Goal: Transaction & Acquisition: Purchase product/service

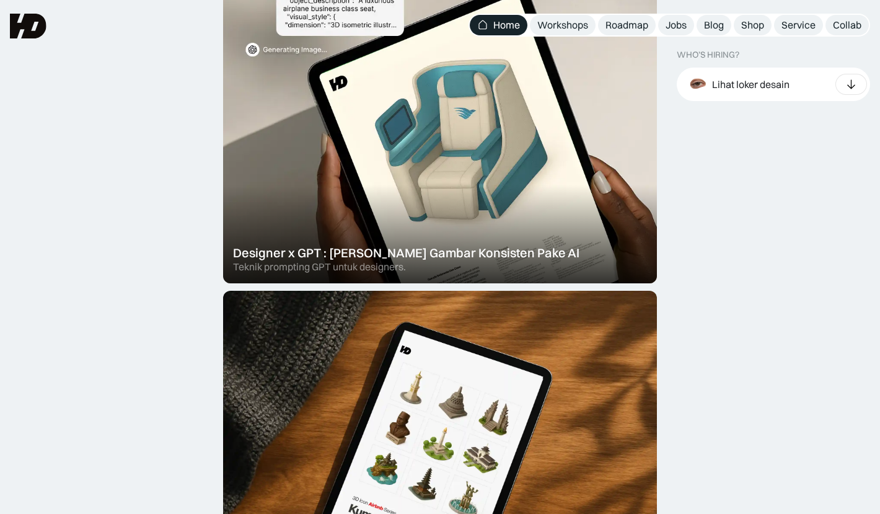
scroll to position [469, 0]
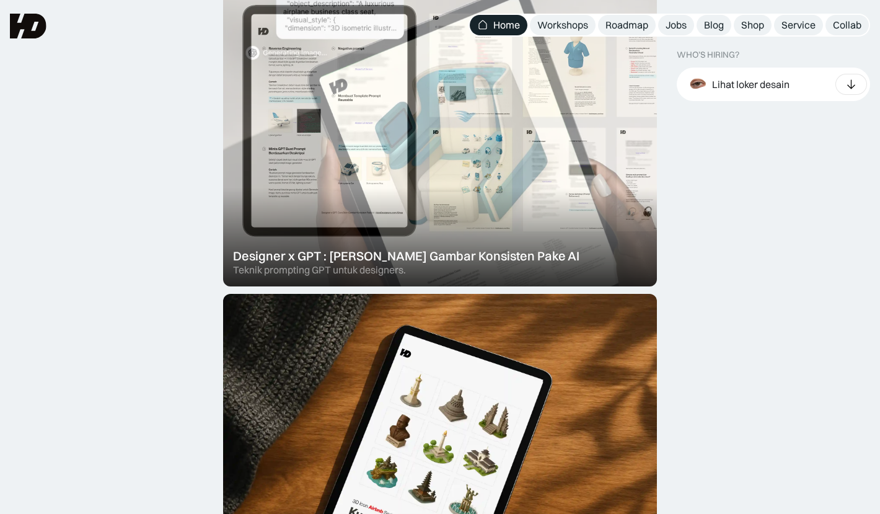
click at [269, 224] on div at bounding box center [440, 122] width 434 height 328
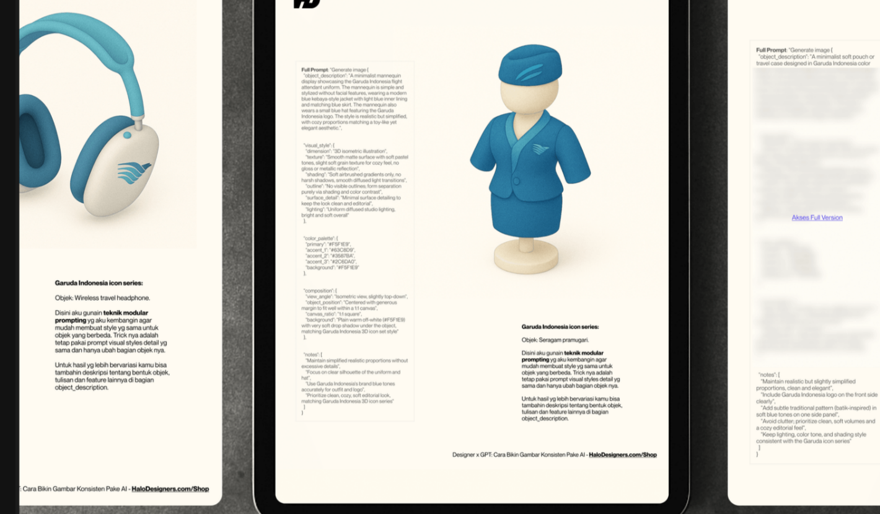
scroll to position [1427, 0]
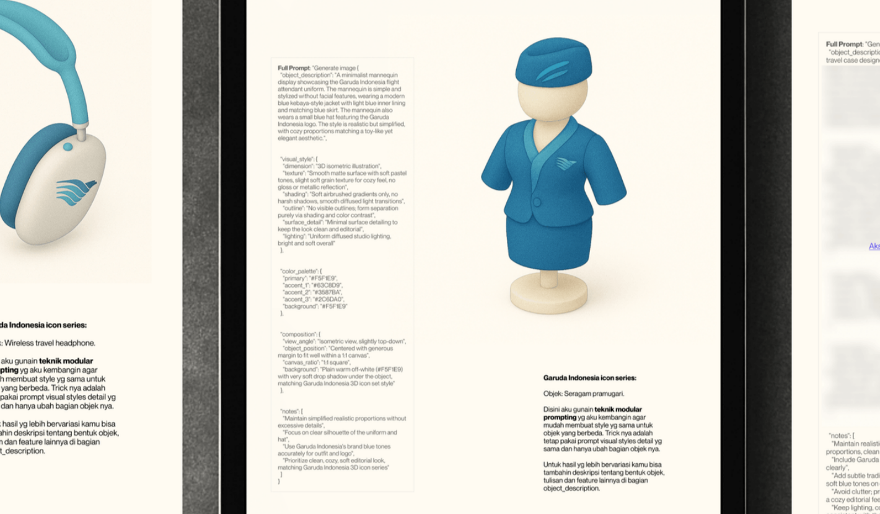
click at [46, 309] on img at bounding box center [307, 258] width 595 height 450
